Goal: Information Seeking & Learning: Check status

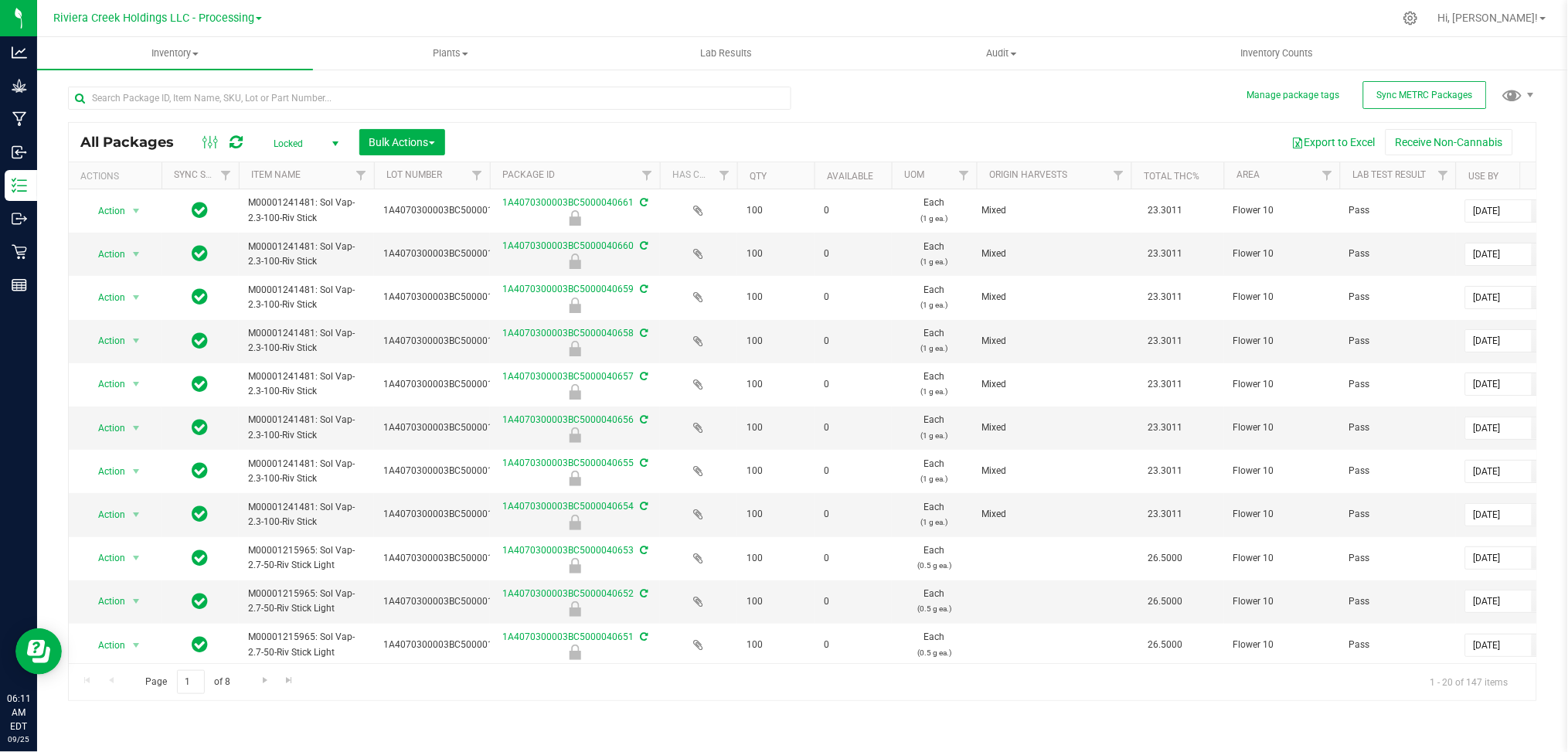
click at [337, 140] on span "select" at bounding box center [335, 144] width 12 height 12
click at [304, 171] on li "Active Only" at bounding box center [302, 168] width 83 height 23
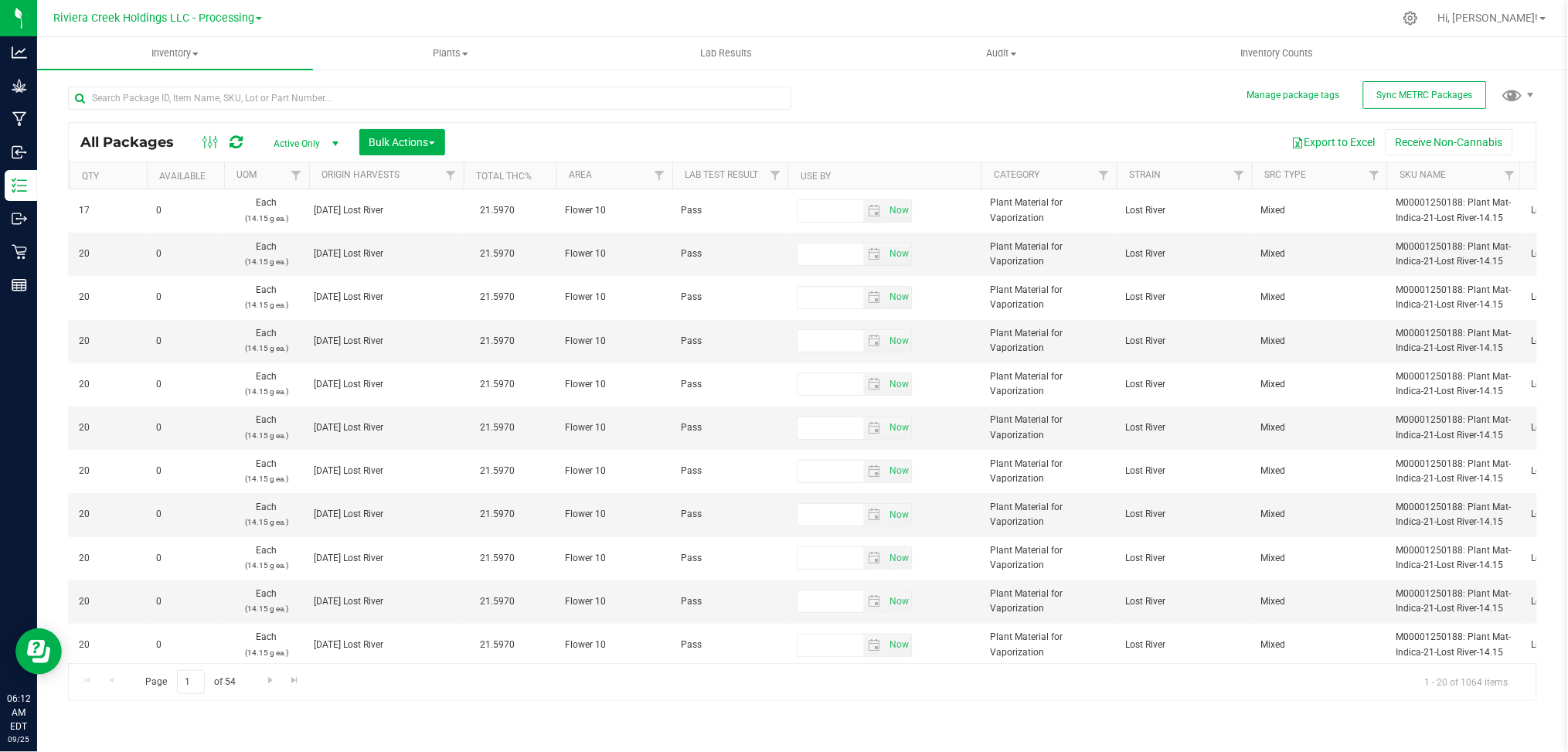
scroll to position [0, 1026]
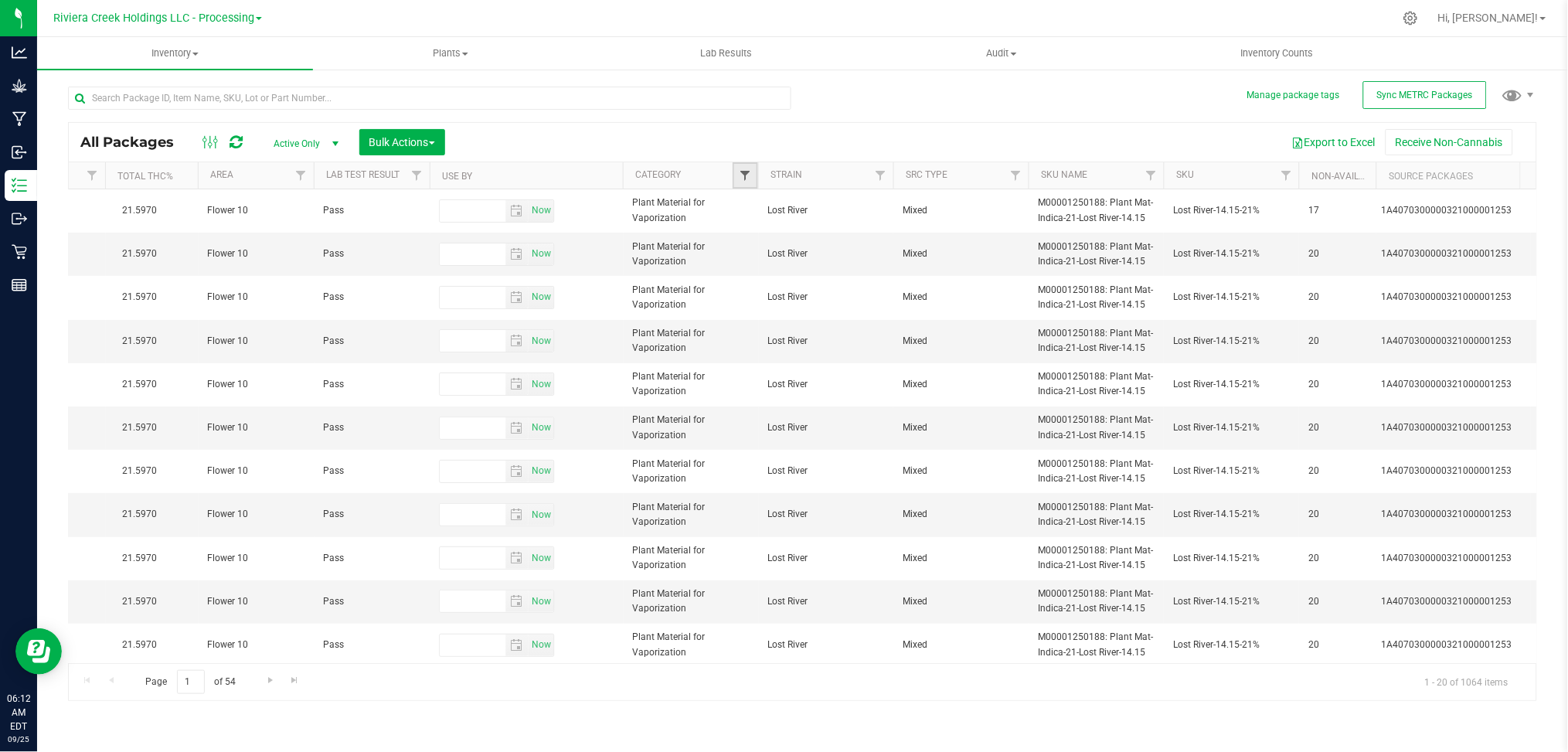
click at [746, 175] on span "Filter" at bounding box center [745, 175] width 12 height 12
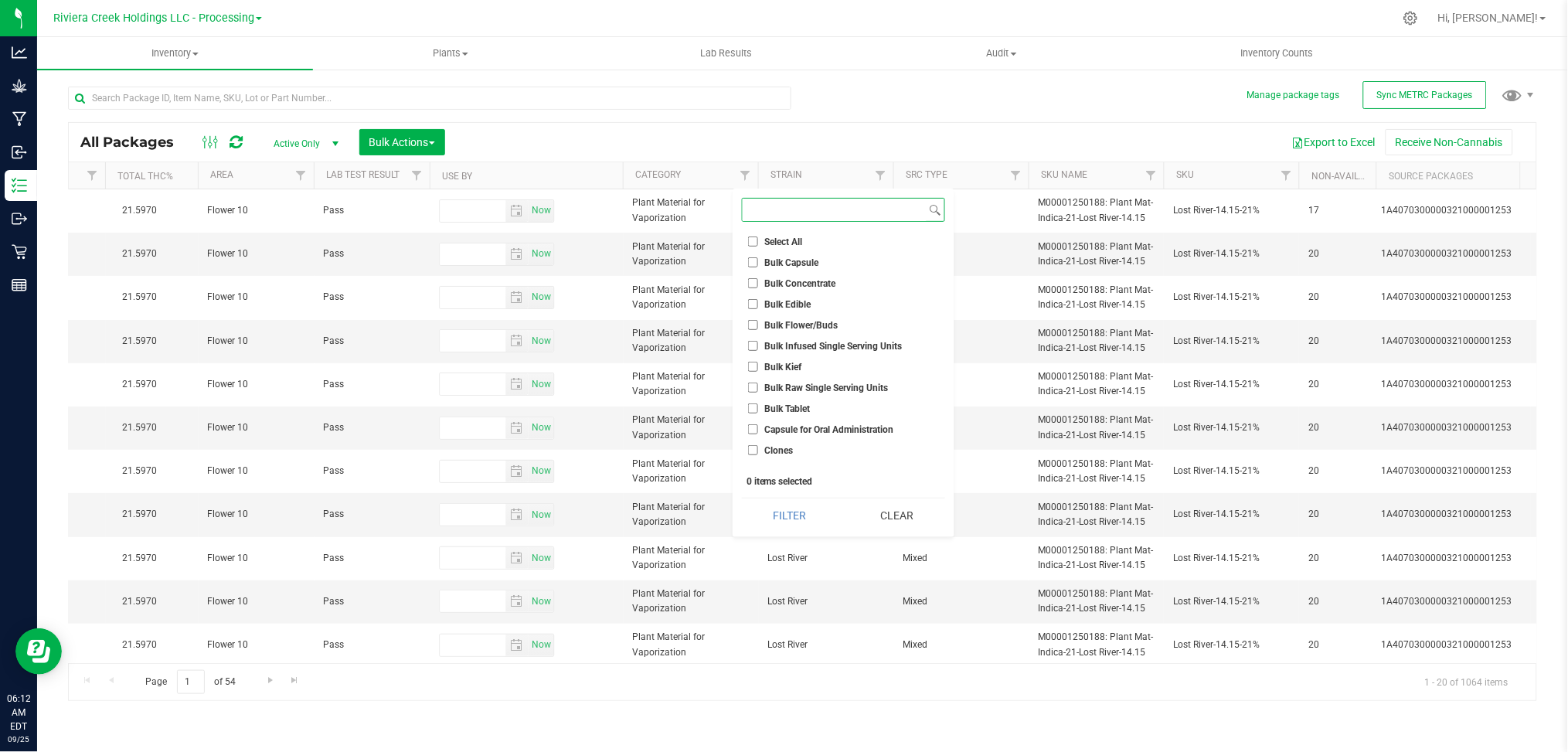
scroll to position [103, 0]
click at [833, 324] on span "Capsule for Oral Administration" at bounding box center [829, 327] width 129 height 9
click at [758, 324] on input "Capsule for Oral Administration" at bounding box center [753, 326] width 10 height 10
click at [832, 324] on span "Capsule for Oral Administration" at bounding box center [829, 327] width 129 height 9
click at [758, 324] on input "Capsule for Oral Administration" at bounding box center [753, 326] width 10 height 10
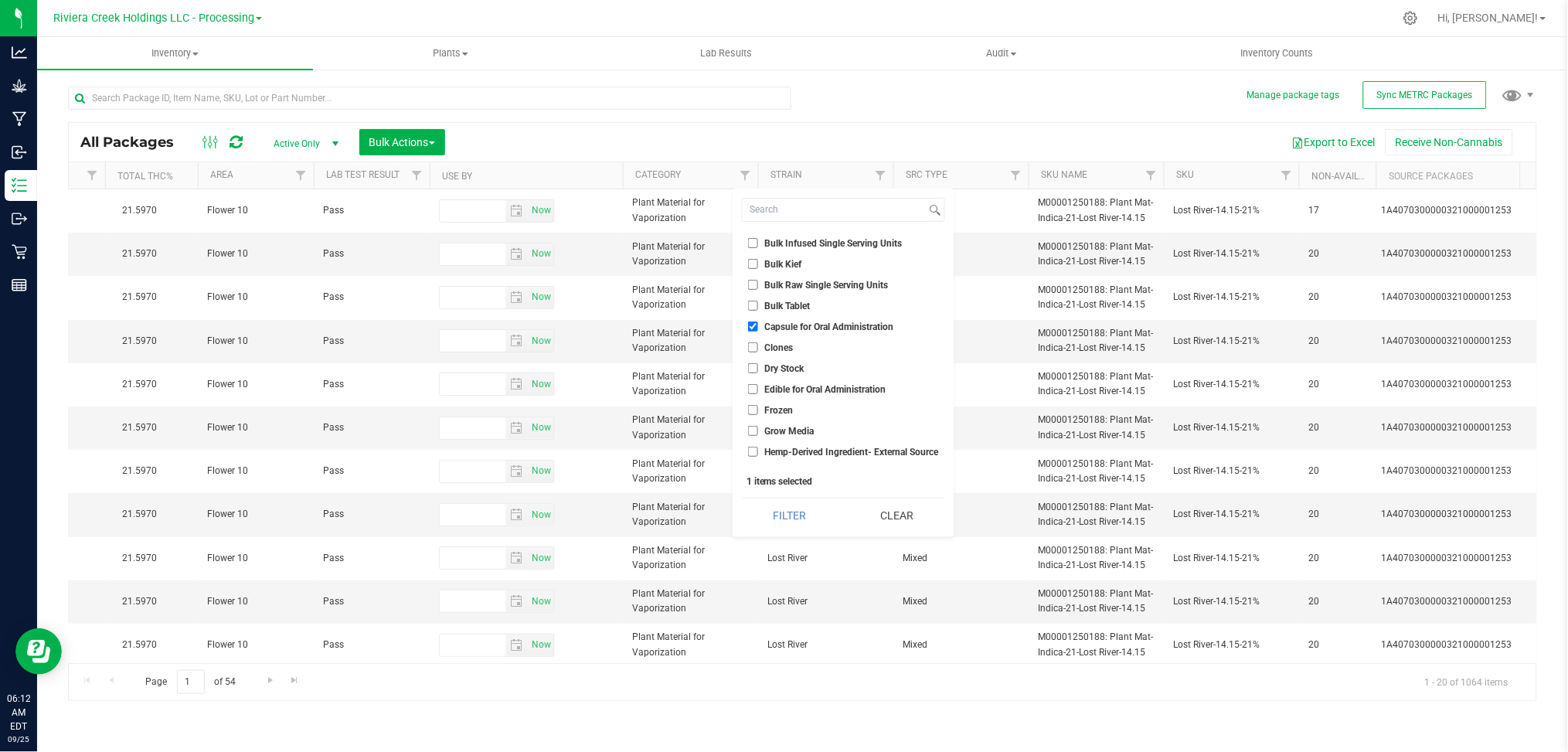
checkbox input "false"
click at [824, 388] on span "Edible for Oral Administration" at bounding box center [825, 390] width 121 height 9
click at [758, 388] on input "Edible for Oral Administration" at bounding box center [753, 389] width 10 height 10
checkbox input "true"
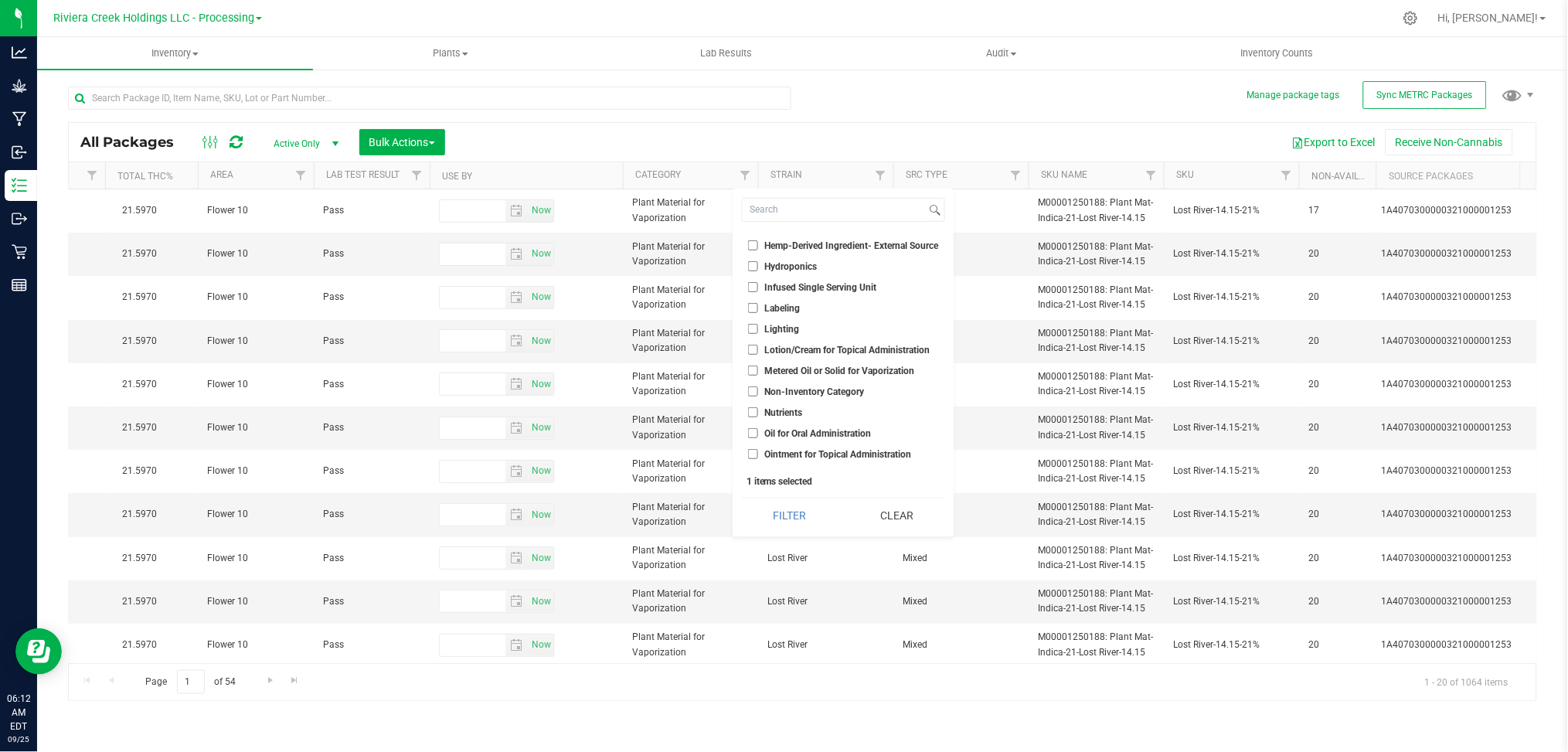
click at [845, 372] on span "Metered Oil or Solid for Vaporization" at bounding box center [840, 371] width 150 height 9
click at [758, 372] on input "Metered Oil or Solid for Vaporization" at bounding box center [753, 370] width 10 height 10
checkbox input "true"
click at [843, 390] on span "Plant Material for Vaporization" at bounding box center [828, 393] width 126 height 9
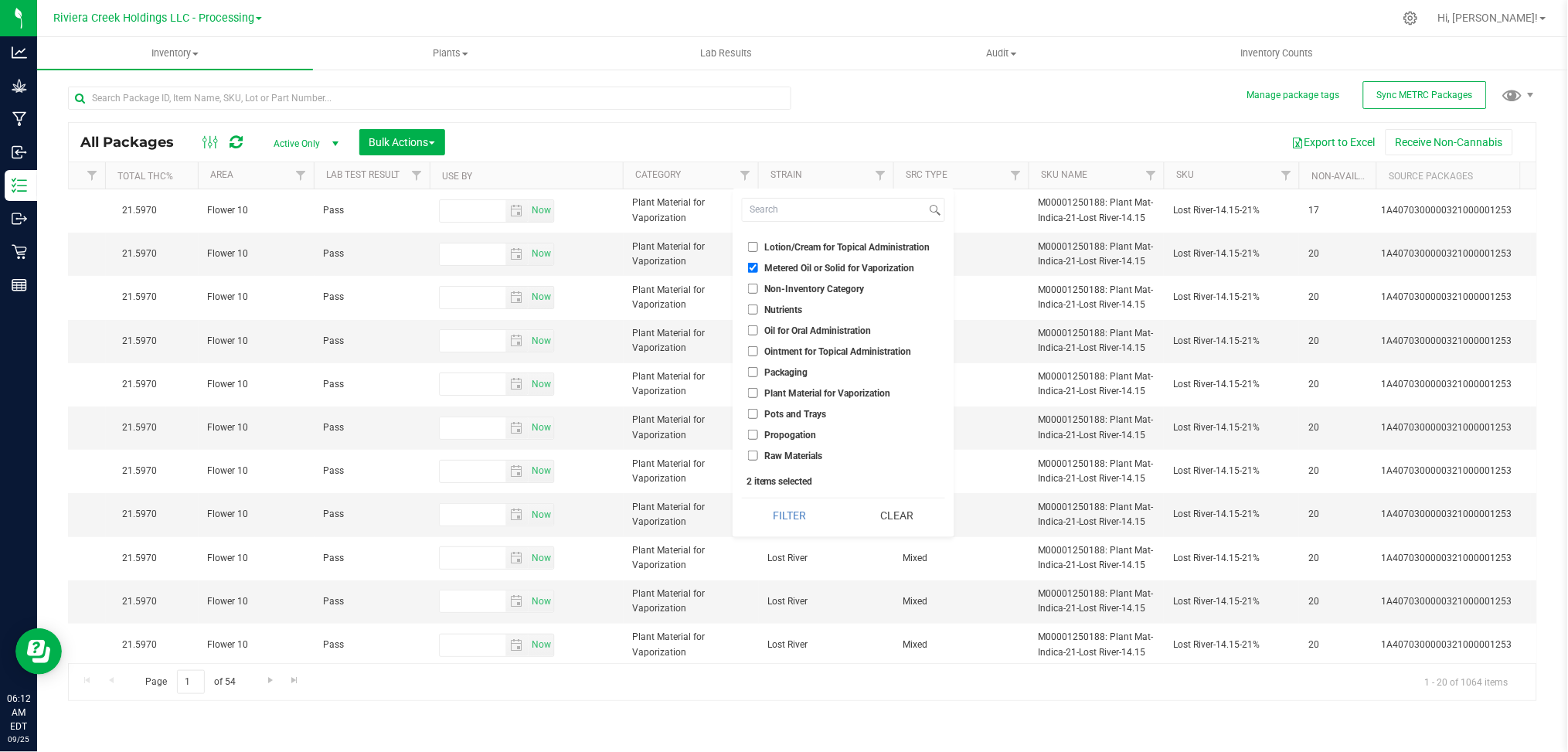
click at [758, 390] on input "Plant Material for Vaporization" at bounding box center [753, 393] width 10 height 10
checkbox input "true"
click at [790, 514] on button "Filter" at bounding box center [790, 516] width 96 height 34
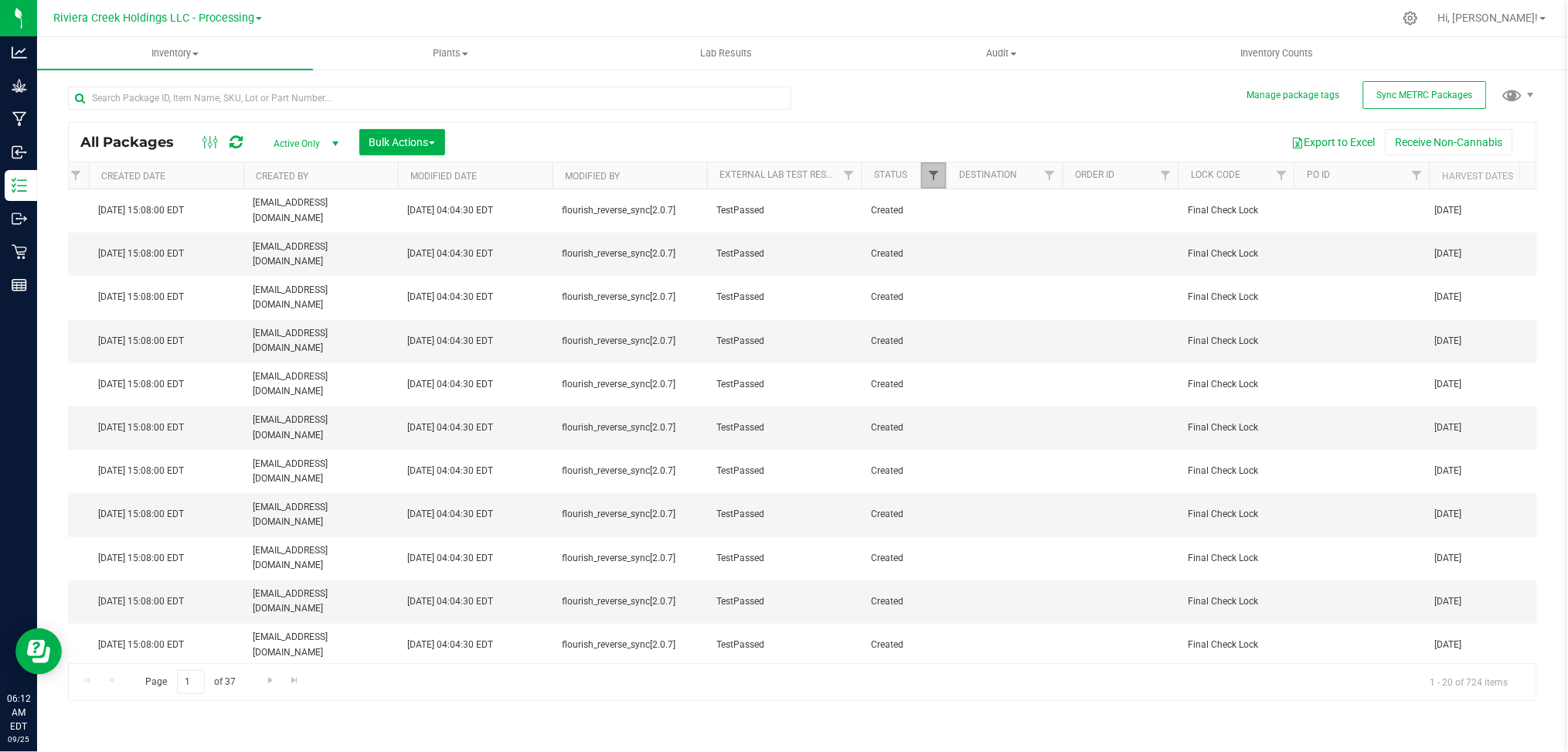
click at [934, 176] on span "Filter" at bounding box center [934, 175] width 12 height 12
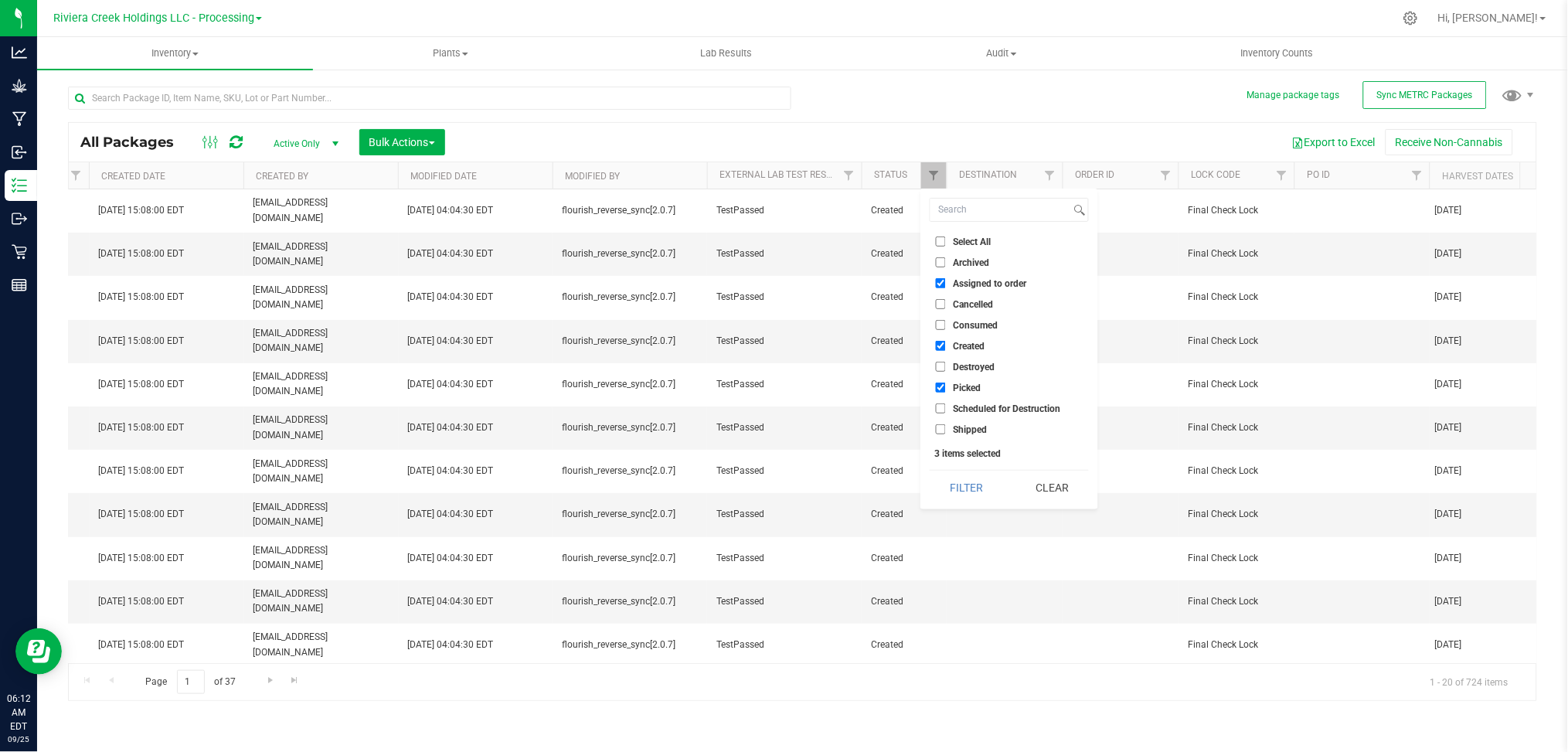
click at [968, 282] on span "Assigned to order" at bounding box center [989, 284] width 73 height 9
click at [946, 282] on input "Assigned to order" at bounding box center [940, 283] width 10 height 10
checkbox input "false"
click at [957, 487] on button "Filter" at bounding box center [967, 488] width 74 height 34
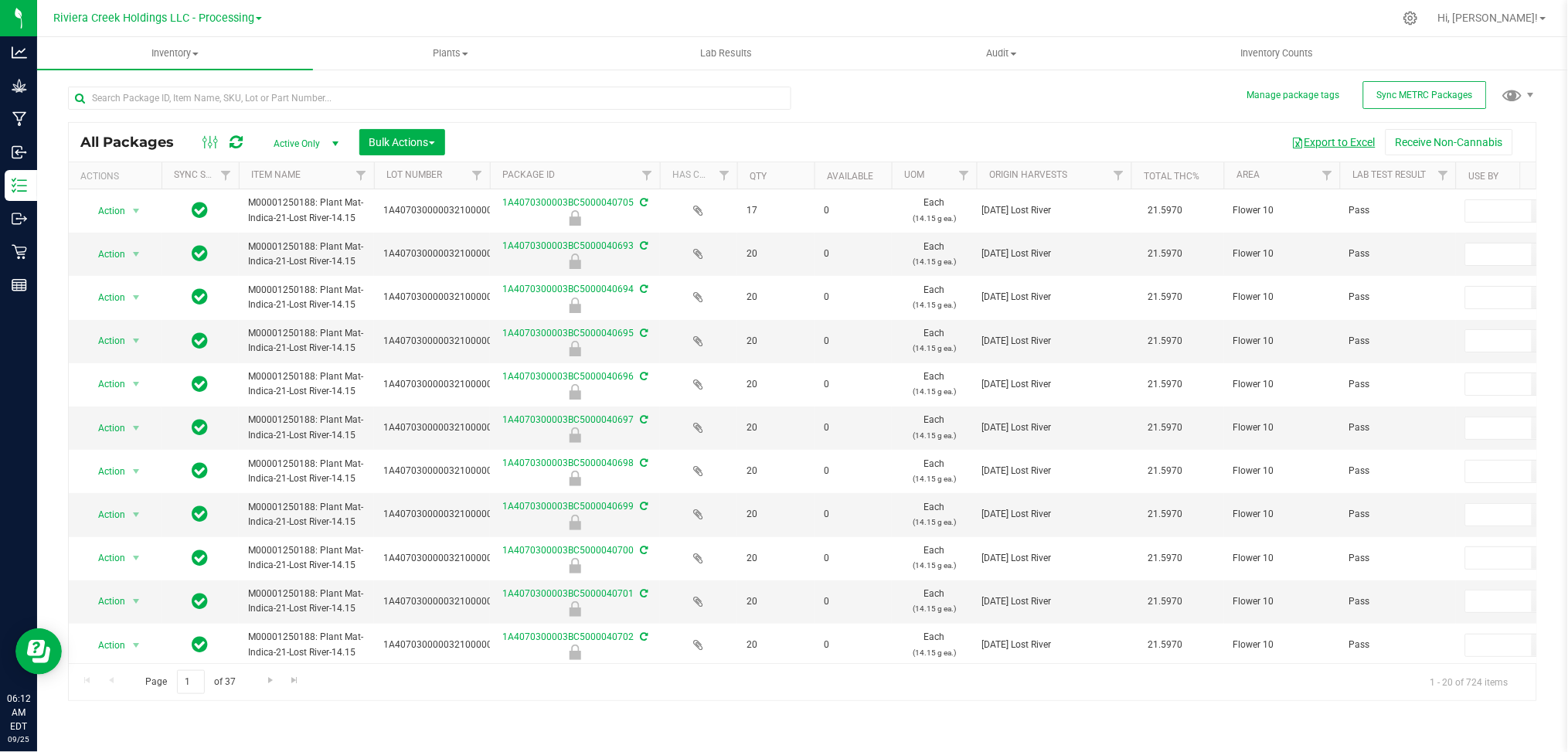
click at [1333, 141] on button "Export to Excel" at bounding box center [1334, 142] width 104 height 26
click at [175, 97] on input "text" at bounding box center [430, 98] width 723 height 23
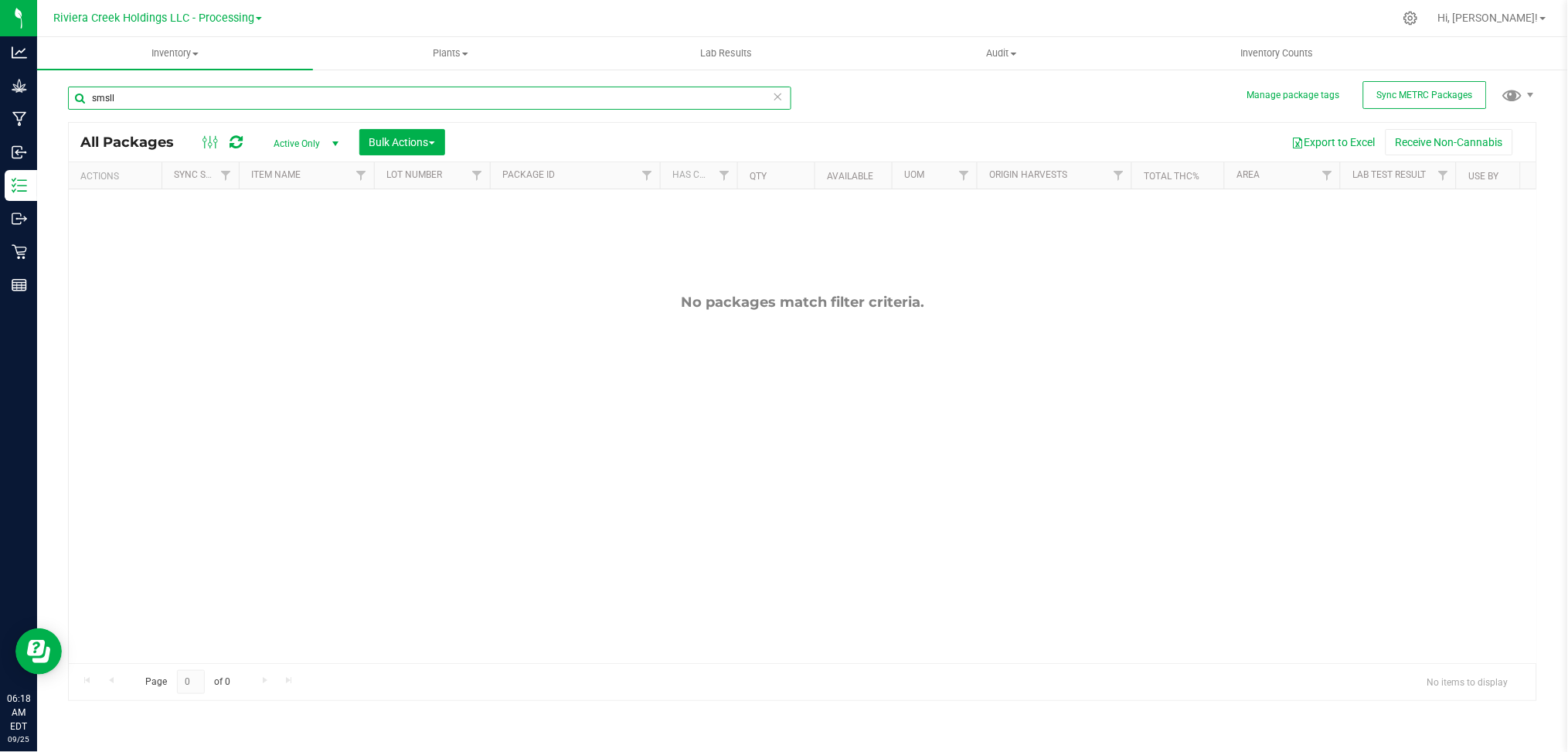
click at [153, 104] on input "smsll" at bounding box center [430, 98] width 723 height 23
type input "s"
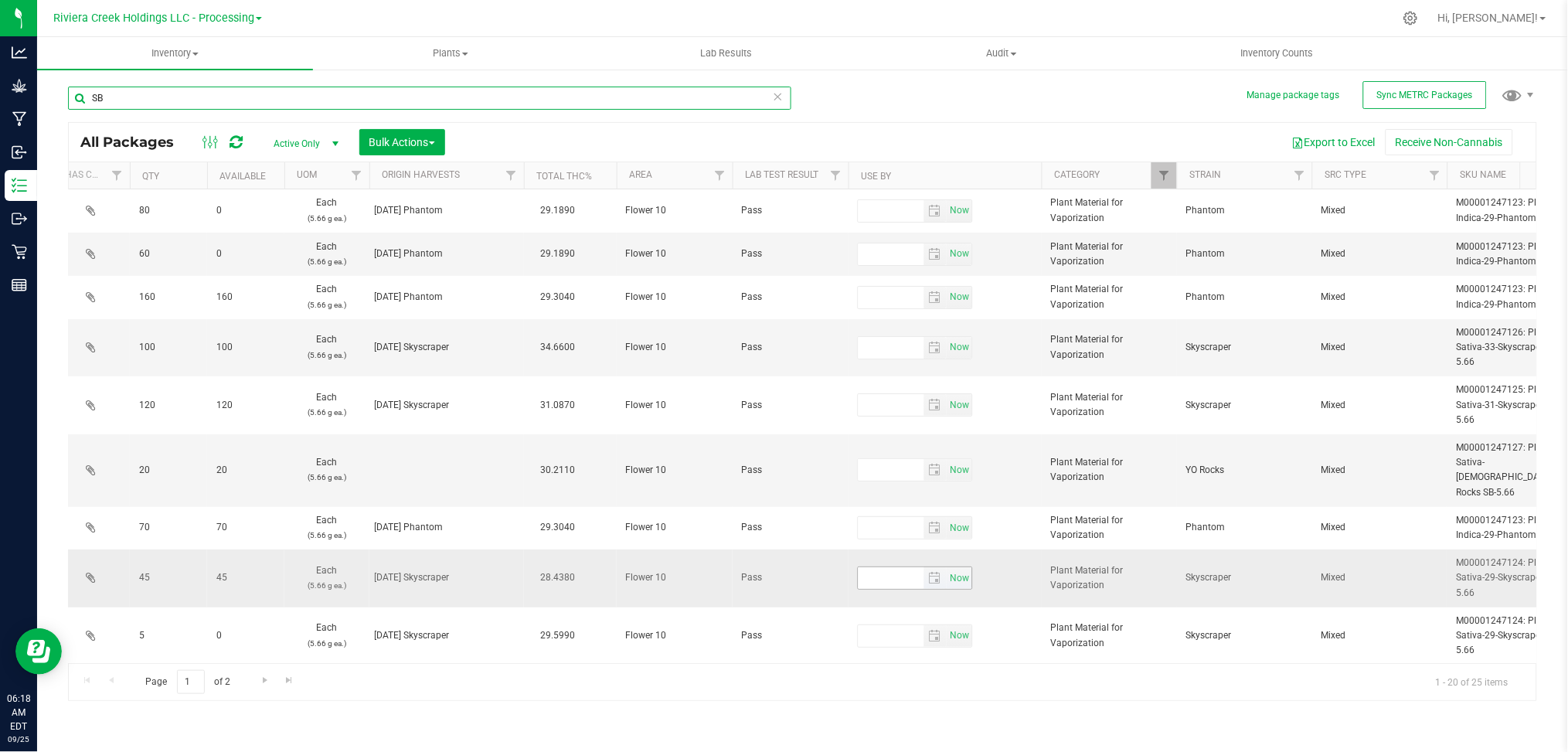
scroll to position [0, 618]
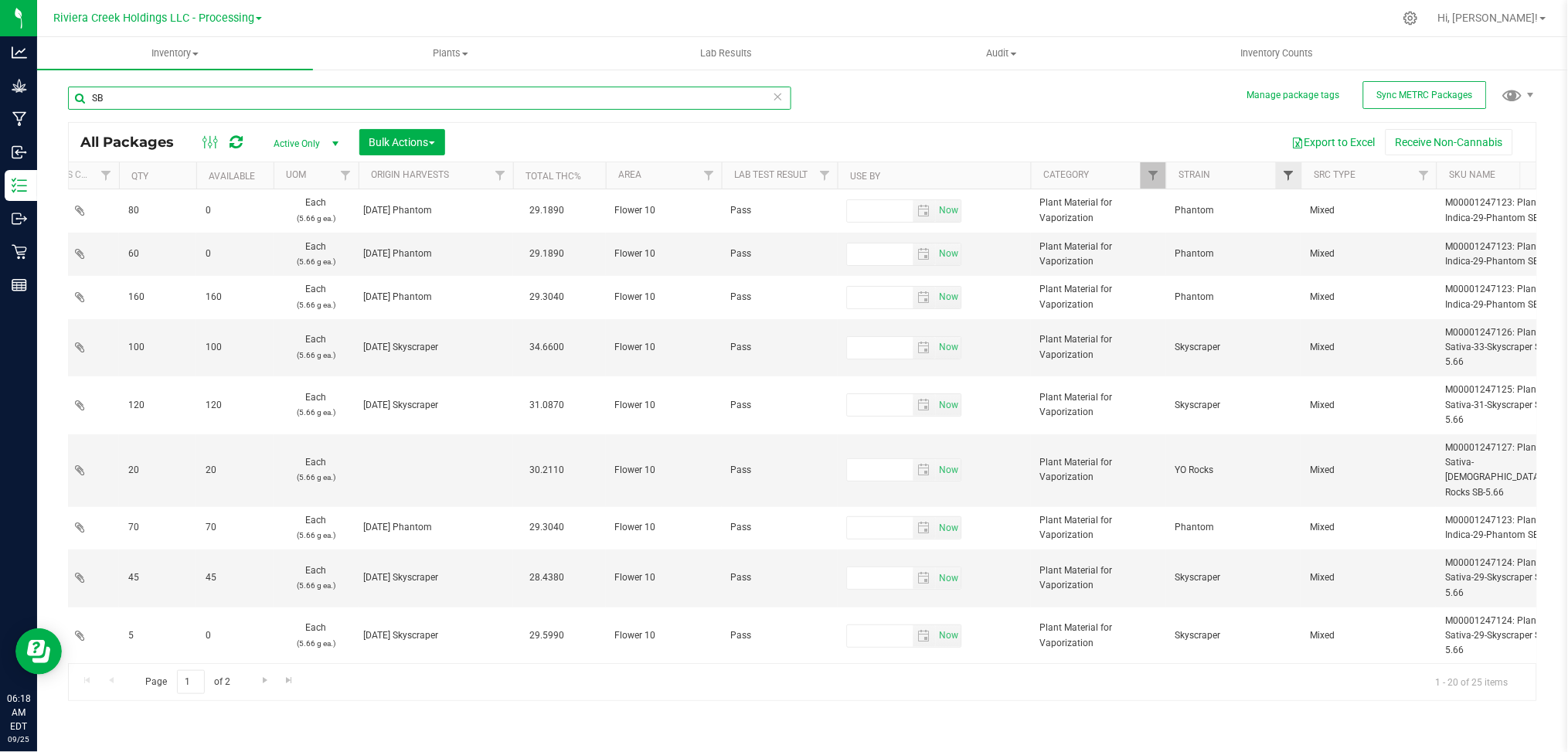
type input "SB"
click at [1288, 172] on span "Filter" at bounding box center [1288, 175] width 12 height 12
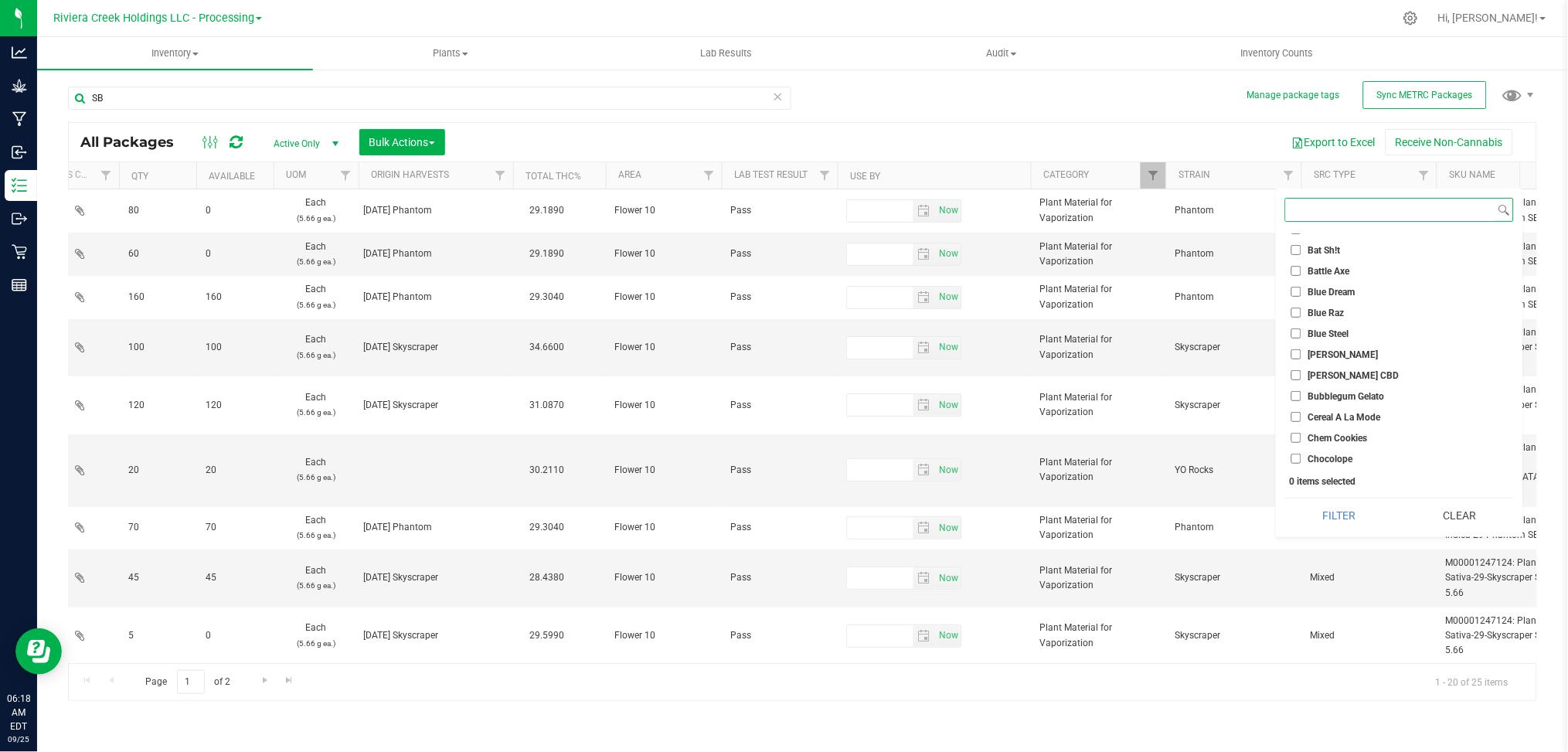
scroll to position [206, 0]
click at [1328, 409] on span "Chocolope" at bounding box center [1331, 412] width 45 height 9
click at [1301, 409] on input "Chocolope" at bounding box center [1296, 411] width 10 height 10
checkbox input "true"
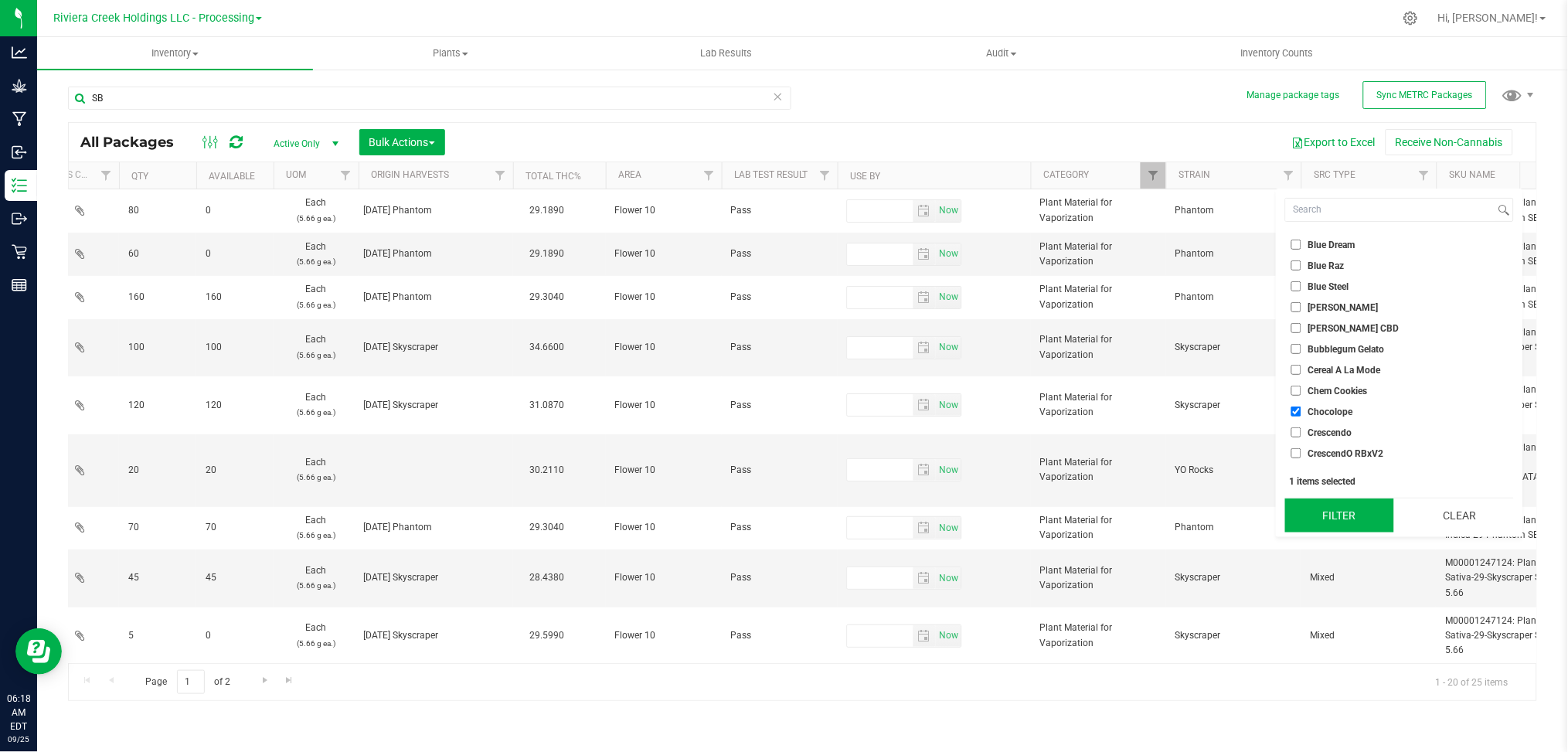
click at [1321, 512] on button "Filter" at bounding box center [1339, 516] width 109 height 34
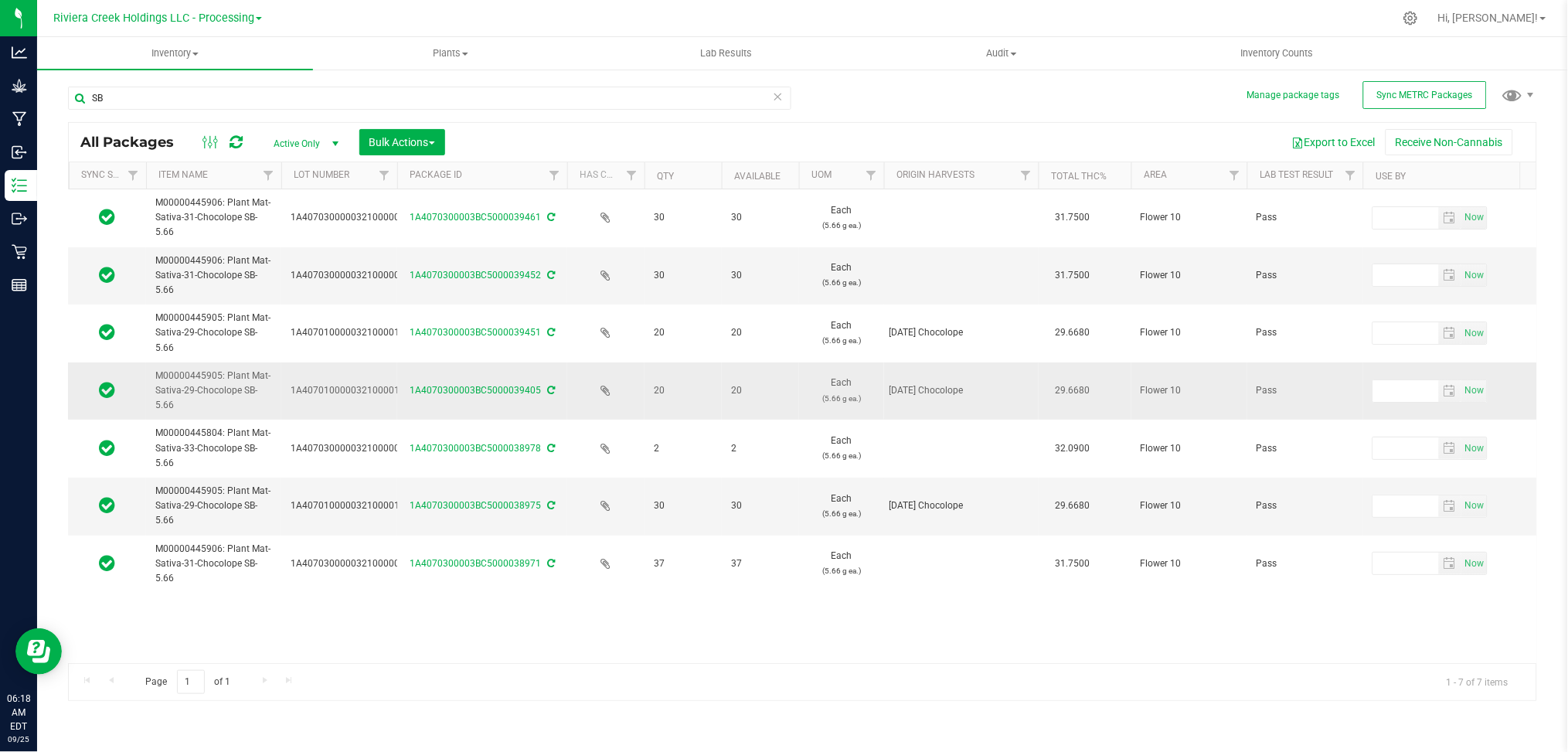
scroll to position [0, 77]
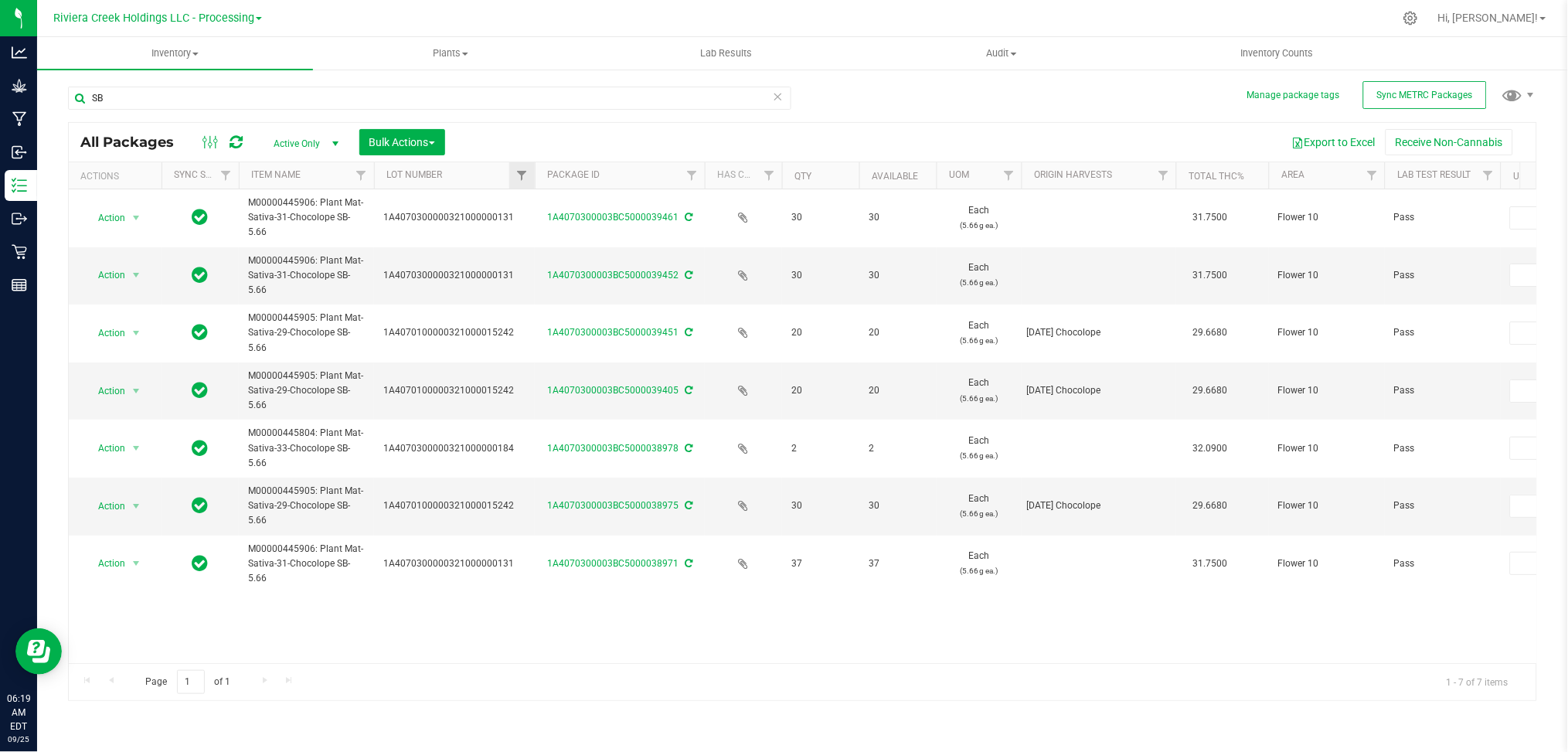
drag, startPoint x: 487, startPoint y: 174, endPoint x: 532, endPoint y: 175, distance: 45.0
click at [532, 175] on div "Actions Sync Status Item Name Lot Number Package ID Has COA Qty Available UOM O…" at bounding box center [794, 175] width 1452 height 26
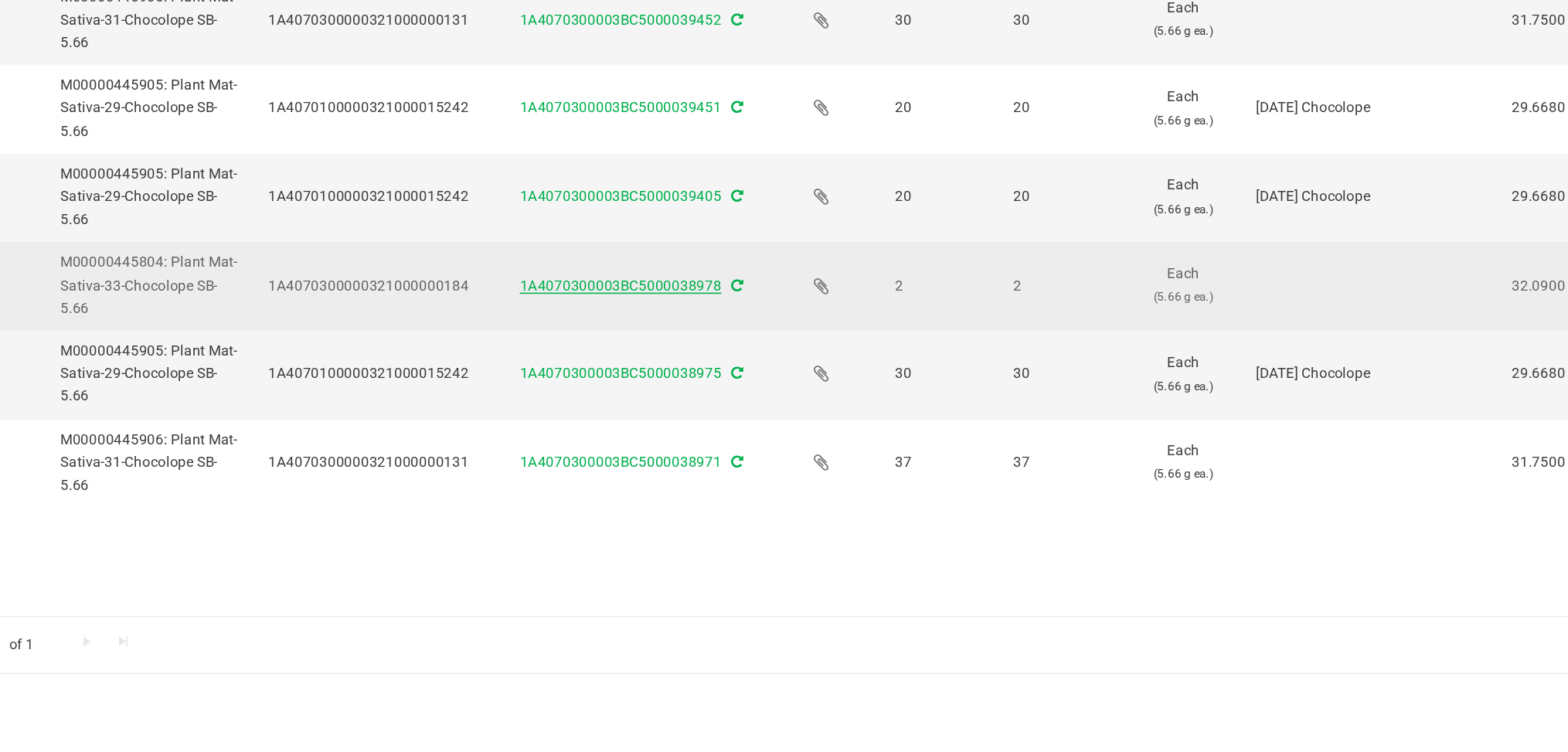
click at [645, 450] on link "1A4070300003BC5000038978" at bounding box center [613, 448] width 131 height 11
